Goal: Task Accomplishment & Management: Use online tool/utility

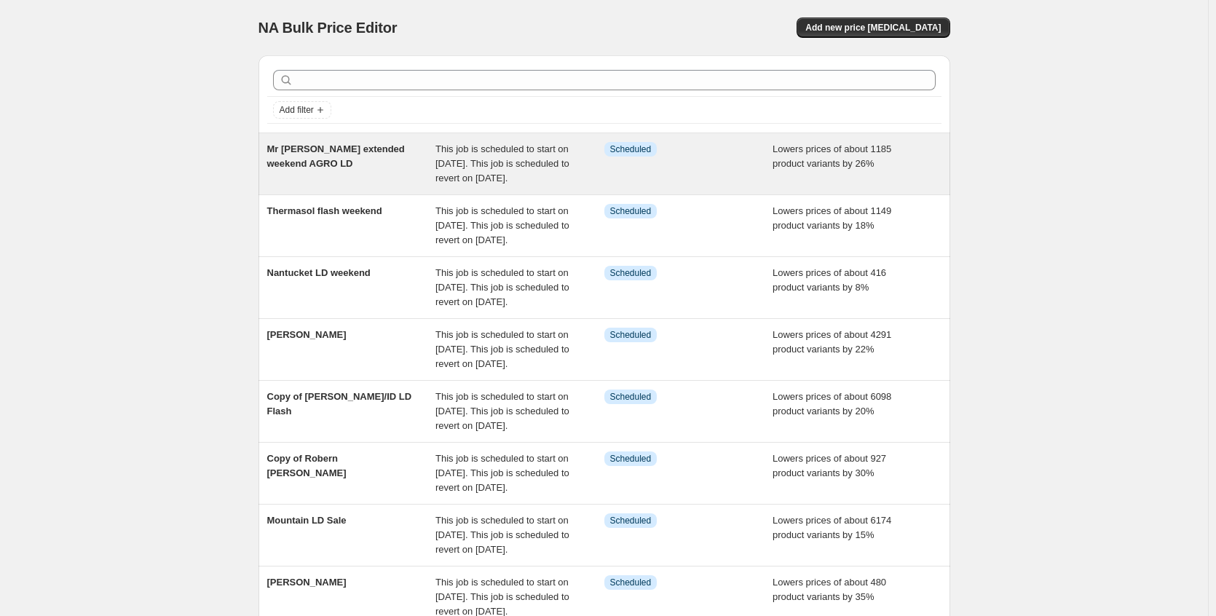
click at [519, 183] on span "This job is scheduled to start on [DATE]. This job is scheduled to revert on [D…" at bounding box center [502, 163] width 134 height 40
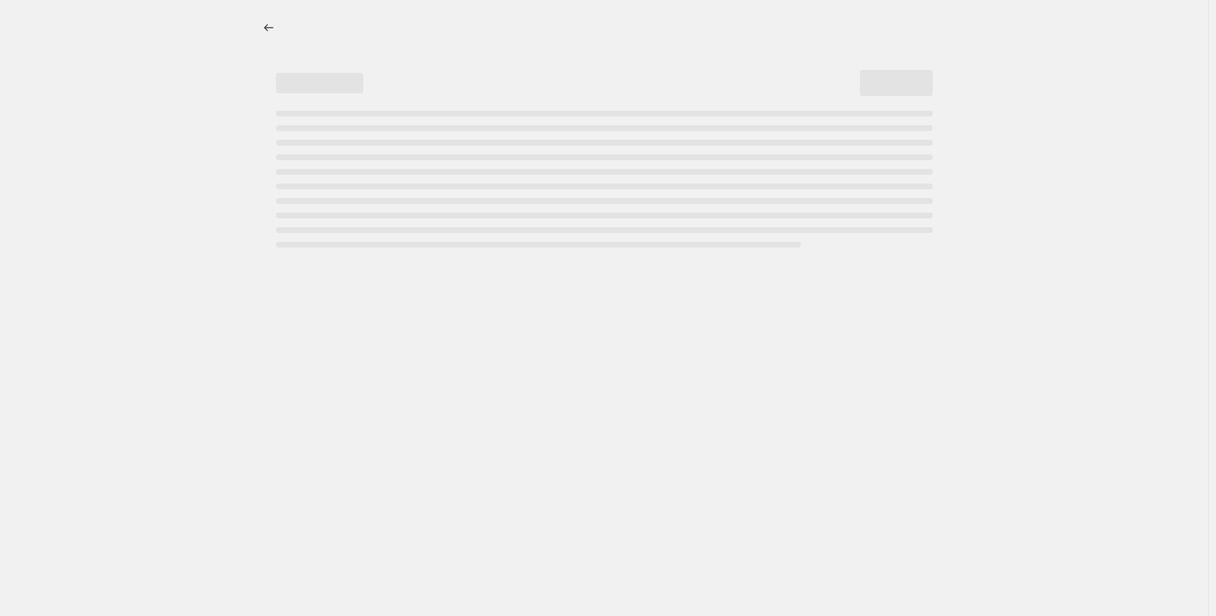
select select "percentage"
select select "no_change"
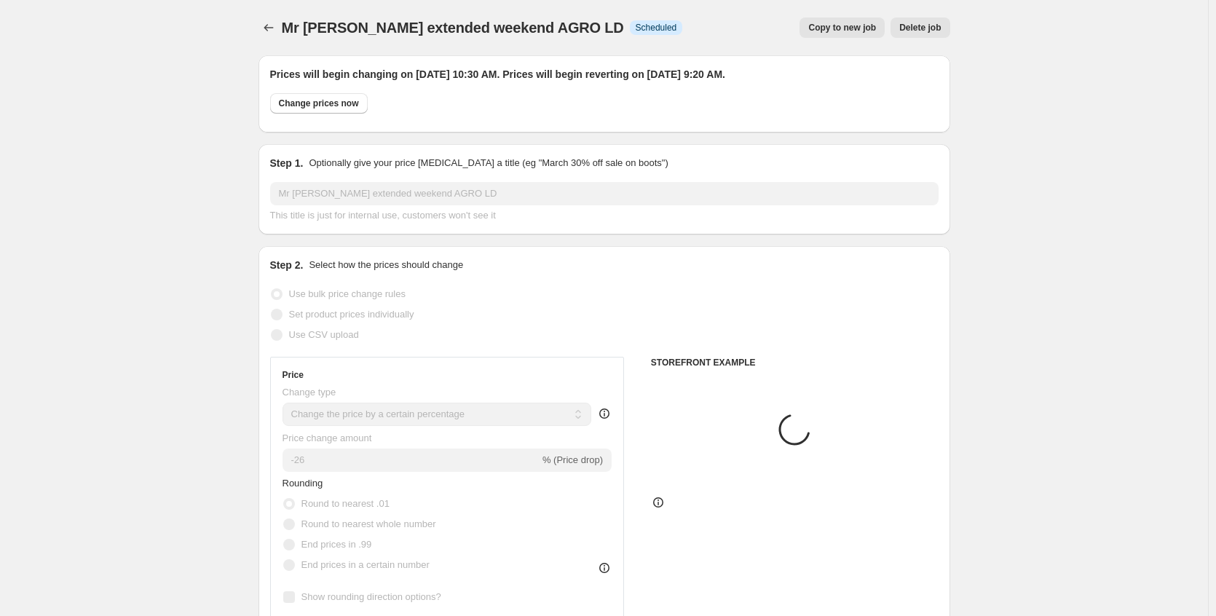
select select "vendor"
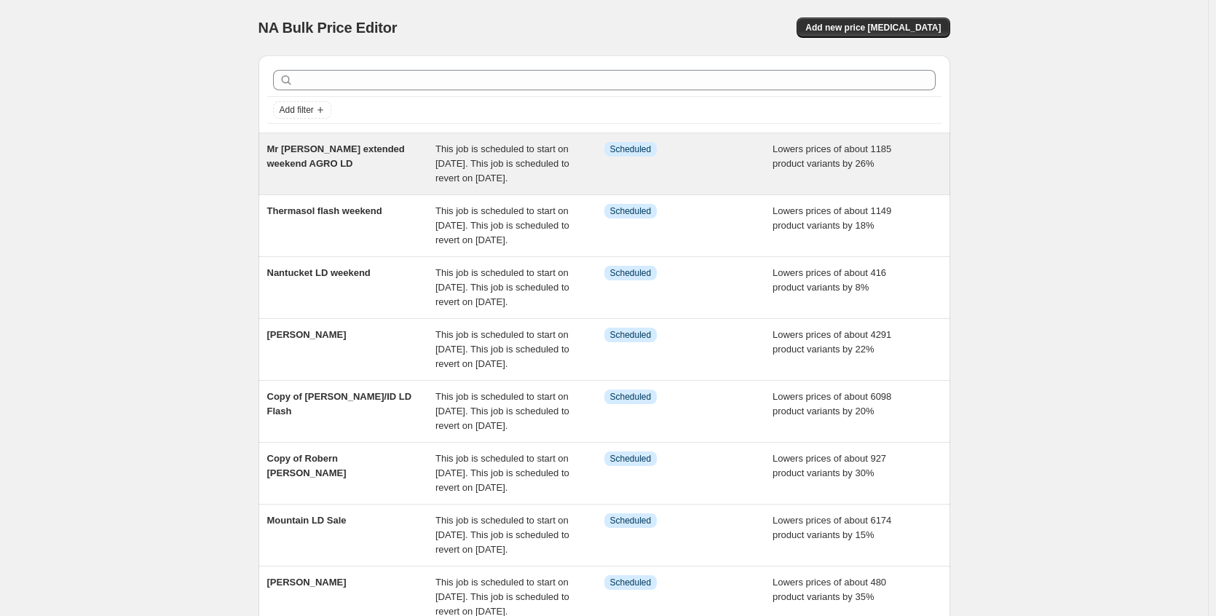
click at [503, 183] on span "This job is scheduled to start on [DATE]. This job is scheduled to revert on [D…" at bounding box center [502, 163] width 134 height 40
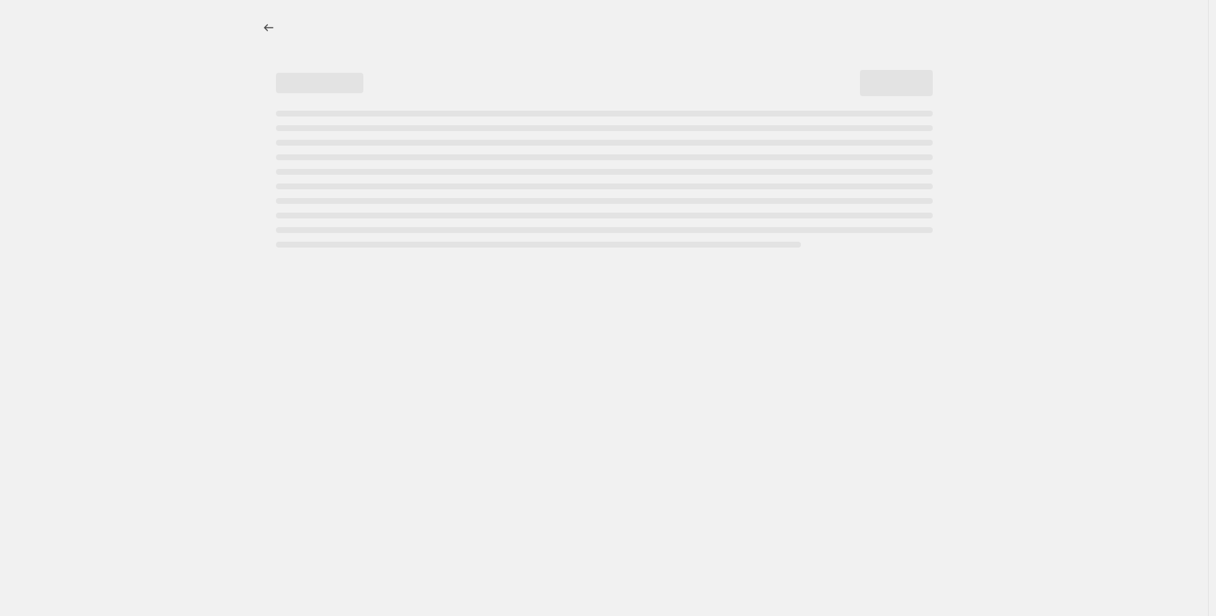
select select "percentage"
select select "no_change"
select select "vendor"
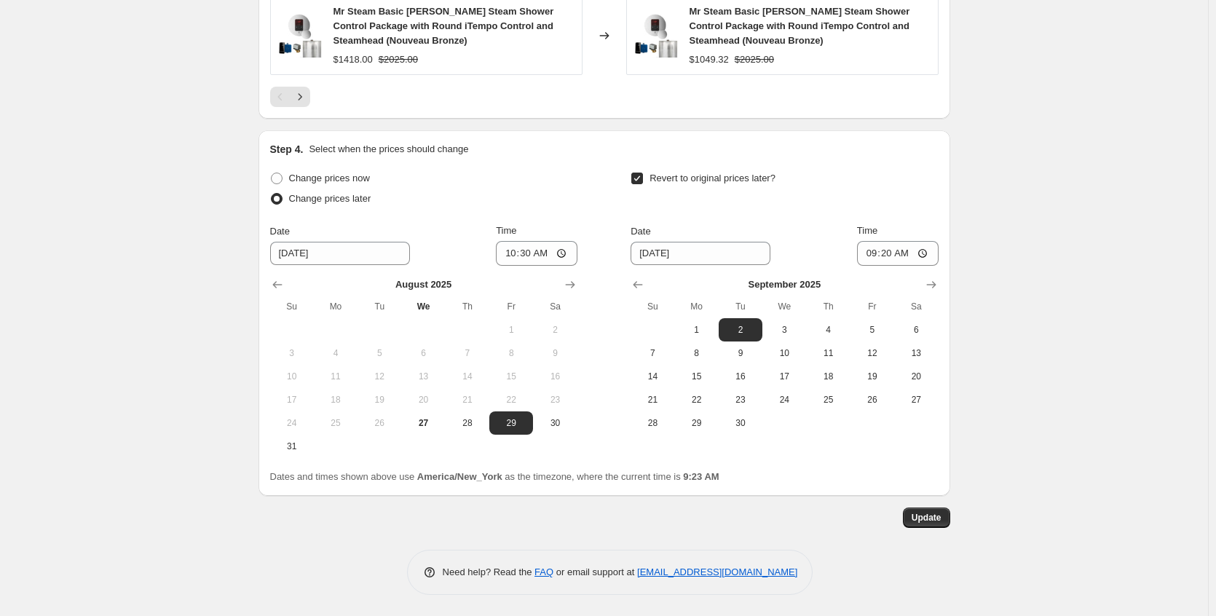
scroll to position [1461, 0]
click at [568, 255] on input "10:30" at bounding box center [537, 252] width 82 height 25
type input "21:35"
click at [601, 197] on div "Change prices now Change prices later Date [DATE] Time 21:35 [DATE] Su Mo Tu We…" at bounding box center [604, 312] width 668 height 290
click at [925, 251] on input "09:20" at bounding box center [898, 252] width 82 height 25
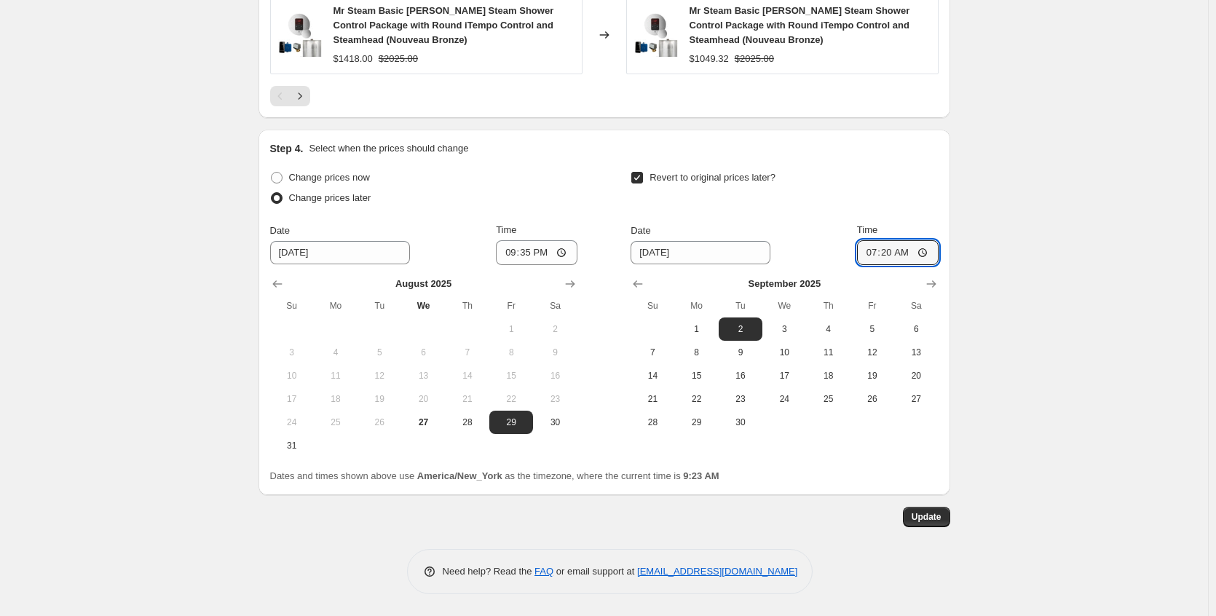
type input "07:20"
click at [928, 523] on button "Update" at bounding box center [926, 517] width 47 height 20
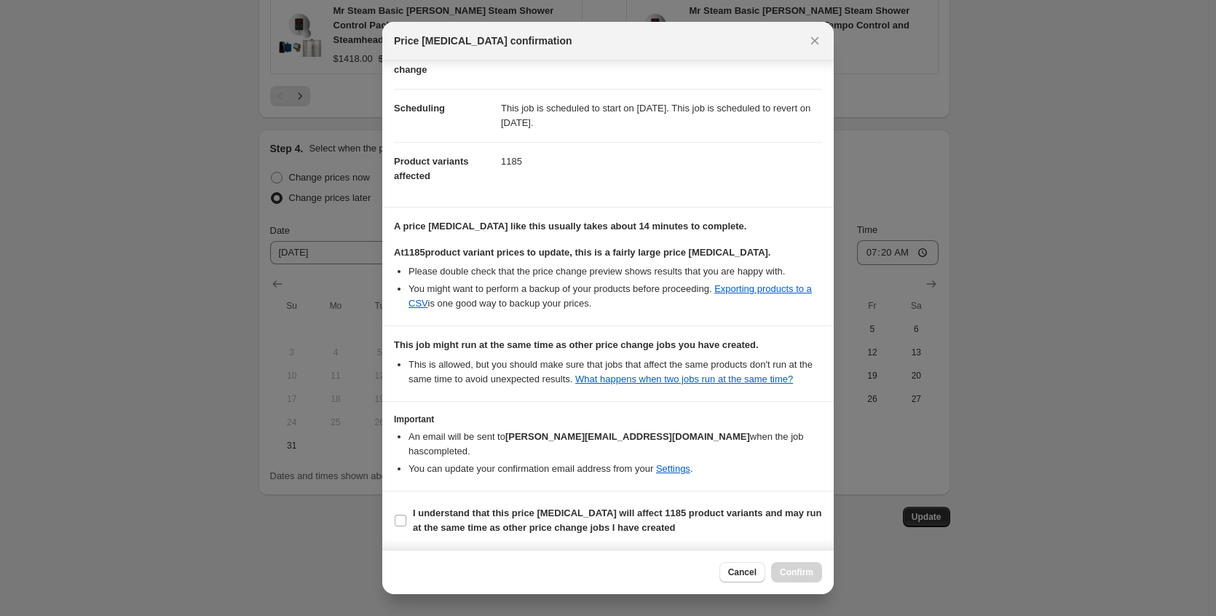
scroll to position [103, 0]
click at [577, 513] on b "I understand that this price [MEDICAL_DATA] will affect 1185 product variants a…" at bounding box center [617, 519] width 409 height 25
click at [406, 515] on input "I understand that this price [MEDICAL_DATA] will affect 1185 product variants a…" at bounding box center [401, 521] width 12 height 12
checkbox input "true"
click at [812, 575] on span "Confirm" at bounding box center [796, 572] width 33 height 12
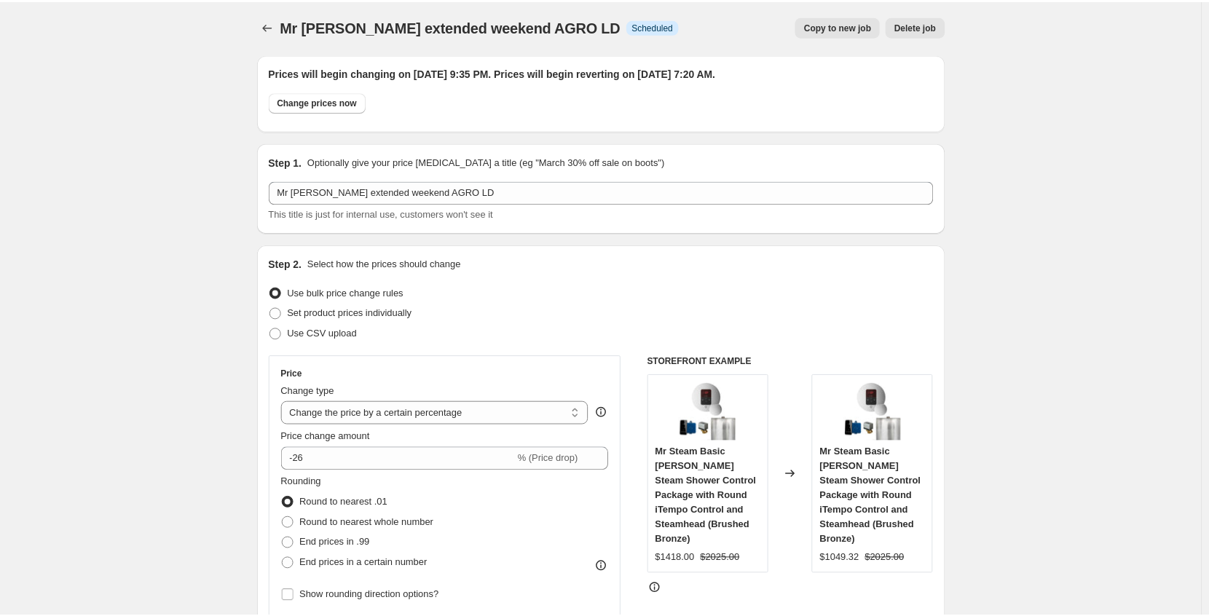
scroll to position [0, 0]
